Goal: Information Seeking & Learning: Learn about a topic

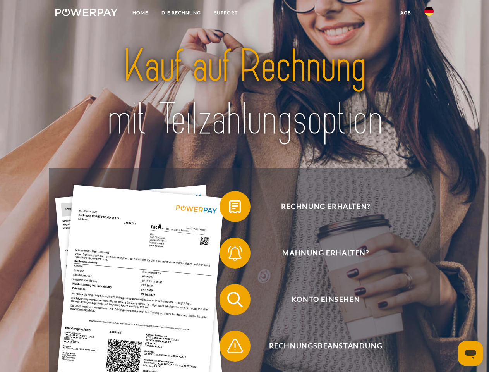
click at [86, 14] on img at bounding box center [86, 13] width 62 height 8
click at [429, 14] on img at bounding box center [428, 11] width 9 height 9
click at [405, 13] on link "agb" at bounding box center [406, 13] width 24 height 14
click at [229, 208] on span at bounding box center [223, 206] width 39 height 39
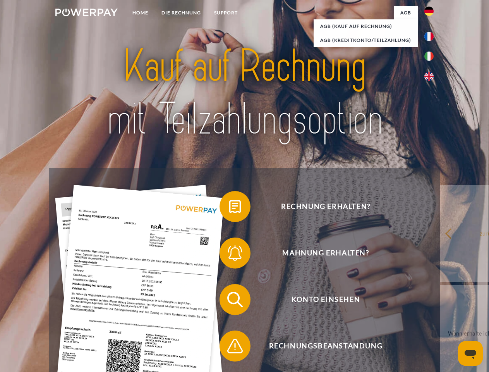
click at [229, 254] on span at bounding box center [223, 253] width 39 height 39
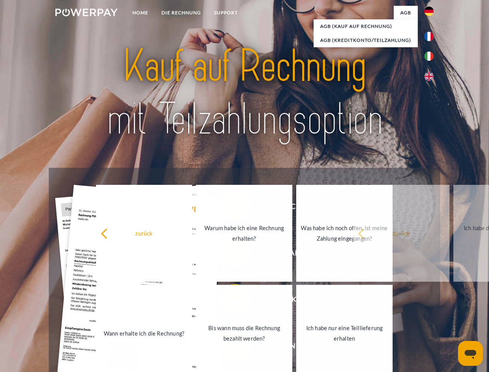
click at [229, 301] on link "Bis wann muss die Rechnung bezahlt werden?" at bounding box center [244, 333] width 96 height 97
click at [229, 347] on span at bounding box center [223, 345] width 39 height 39
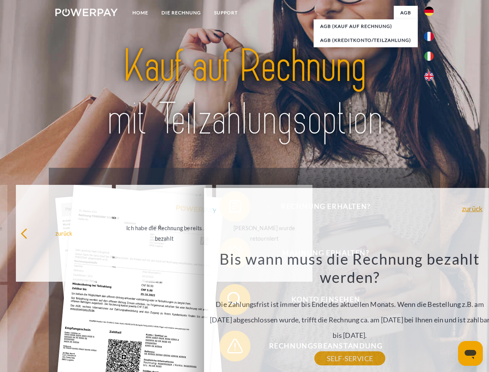
click at [471, 353] on icon "Messaging-Fenster öffnen" at bounding box center [471, 354] width 12 height 9
